Goal: Find specific page/section: Find specific page/section

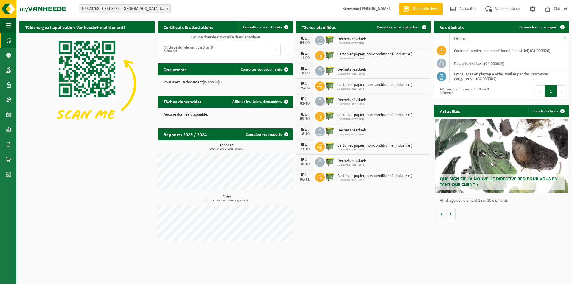
click at [89, 7] on span "10-820768 - CBST SPRL - [GEOGRAPHIC_DATA]-[GEOGRAPHIC_DATA]" at bounding box center [125, 9] width 92 height 8
drag, startPoint x: 81, startPoint y: 7, endPoint x: 106, endPoint y: 7, distance: 24.4
click at [106, 7] on span "10-820768 - CBST SPRL - [GEOGRAPHIC_DATA]-[GEOGRAPHIC_DATA]" at bounding box center [125, 9] width 92 height 8
click at [105, 11] on span "10-820768 - CBST SPRL - [GEOGRAPHIC_DATA]-[GEOGRAPHIC_DATA]" at bounding box center [125, 9] width 92 height 8
drag, startPoint x: 103, startPoint y: 7, endPoint x: 277, endPoint y: 13, distance: 173.9
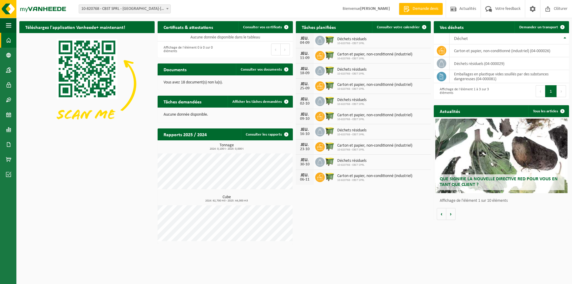
click at [277, 13] on div "Site: 10-820768 - CBST SPRL - CORROY-LE-CHÂTEAU 10-820768 - CBST SPRL - CORROY-…" at bounding box center [286, 9] width 572 height 18
click at [162, 8] on span "10-820768 - CBST SPRL - [GEOGRAPHIC_DATA]-[GEOGRAPHIC_DATA]" at bounding box center [125, 9] width 92 height 8
click at [151, 10] on span "10-820768 - CBST SPRL - [GEOGRAPHIC_DATA]-[GEOGRAPHIC_DATA]" at bounding box center [125, 9] width 92 height 8
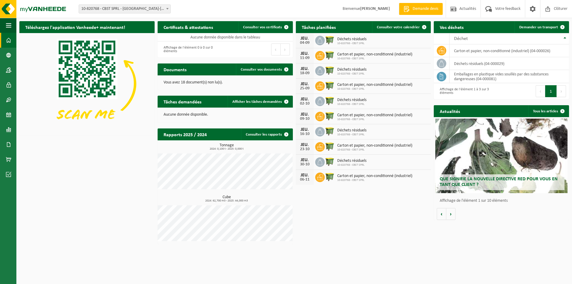
click at [151, 10] on span "10-820768 - CBST SPRL - [GEOGRAPHIC_DATA]-[GEOGRAPHIC_DATA]" at bounding box center [125, 9] width 92 height 8
click at [181, 12] on div "Site: 10-820768 - CBST SPRL - CORROY-LE-CHÂTEAU 10-820768 - CBST SPRL - CORROY-…" at bounding box center [286, 9] width 572 height 18
click at [11, 41] on span at bounding box center [8, 40] width 5 height 15
click at [7, 56] on span at bounding box center [8, 55] width 5 height 15
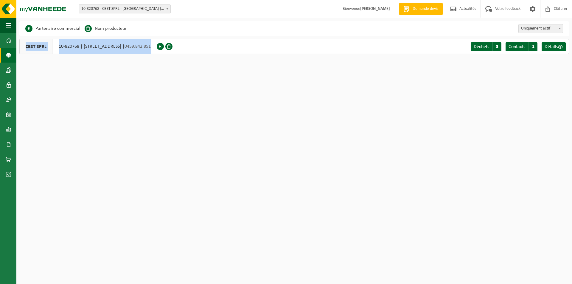
drag, startPoint x: 23, startPoint y: 45, endPoint x: 228, endPoint y: 48, distance: 204.6
click at [157, 48] on div "CBST SPRL 10-820768 | [GEOGRAPHIC_DATA] | 0459.842.851" at bounding box center [87, 46] width 137 height 15
copy div "CBST SPRL 10-820768 | [GEOGRAPHIC_DATA] | 0459.842.851"
